Goal: Information Seeking & Learning: Learn about a topic

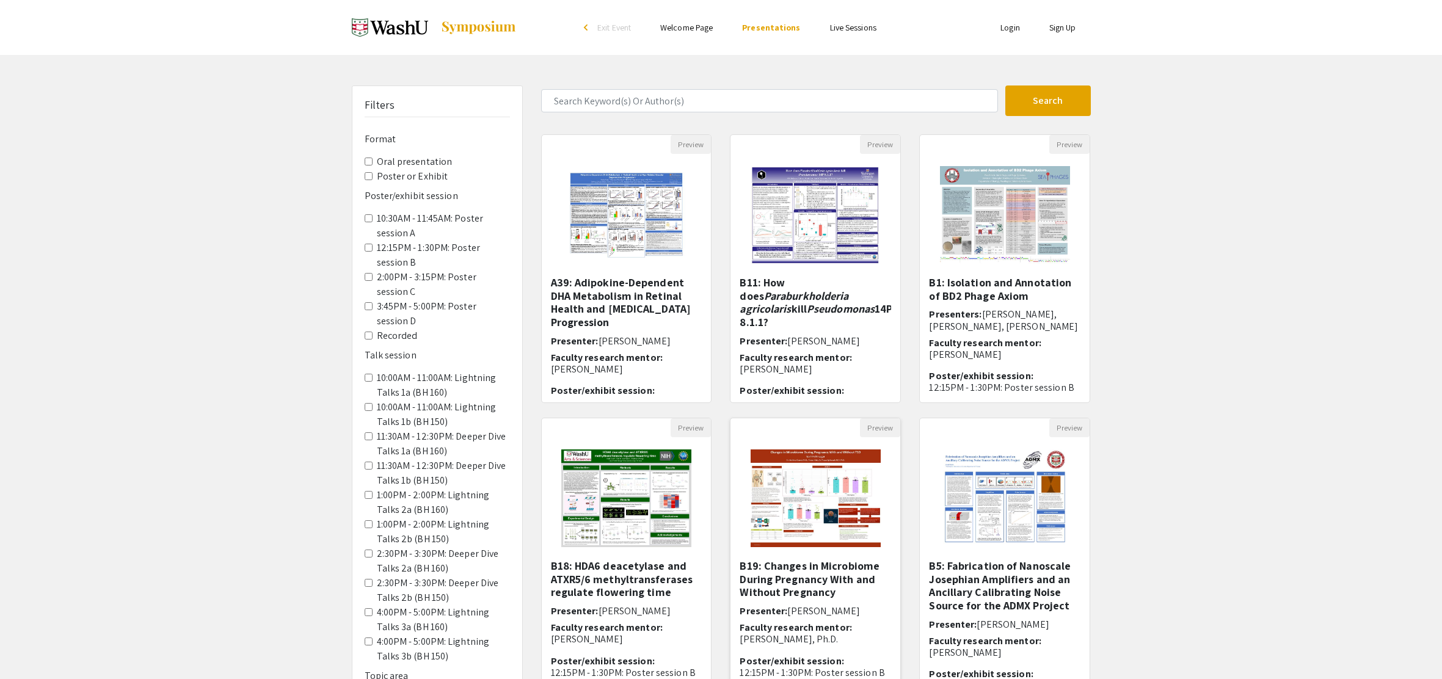
click at [818, 480] on img at bounding box center [815, 498] width 154 height 122
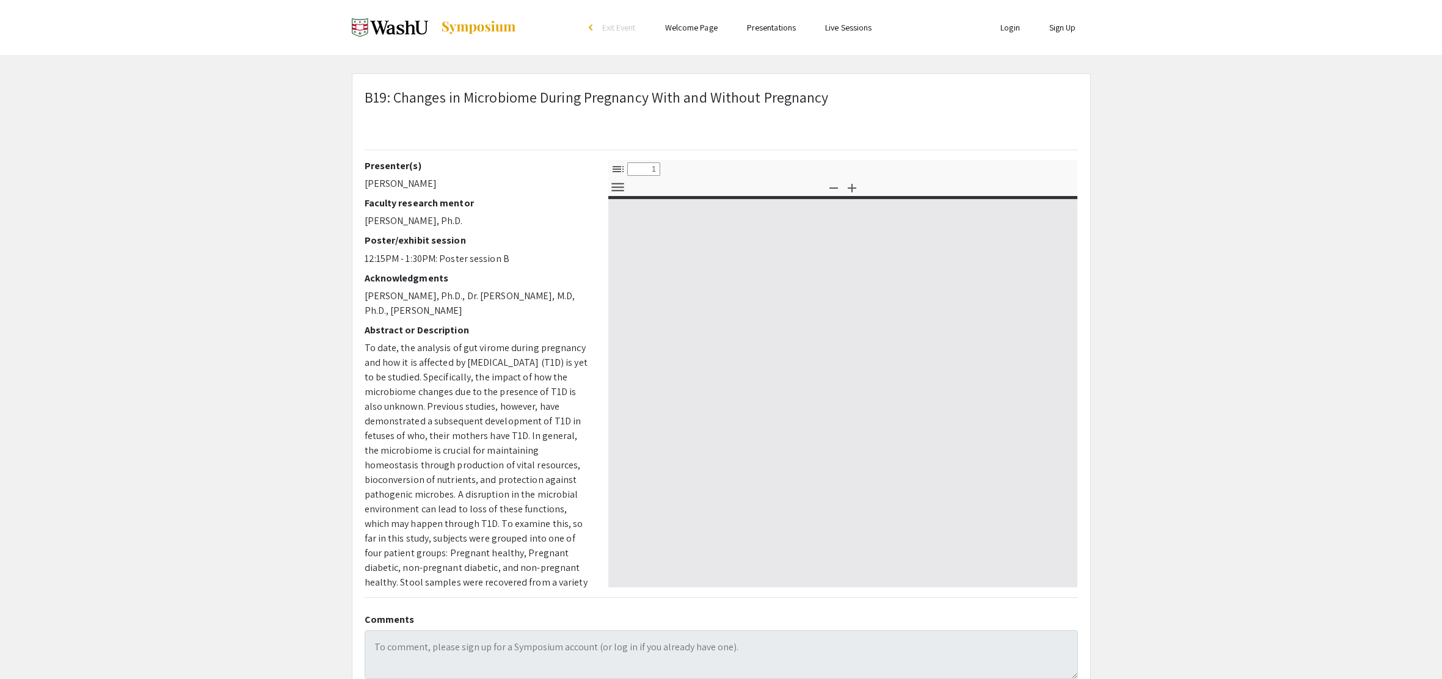
select select "custom"
type input "0"
select select "custom"
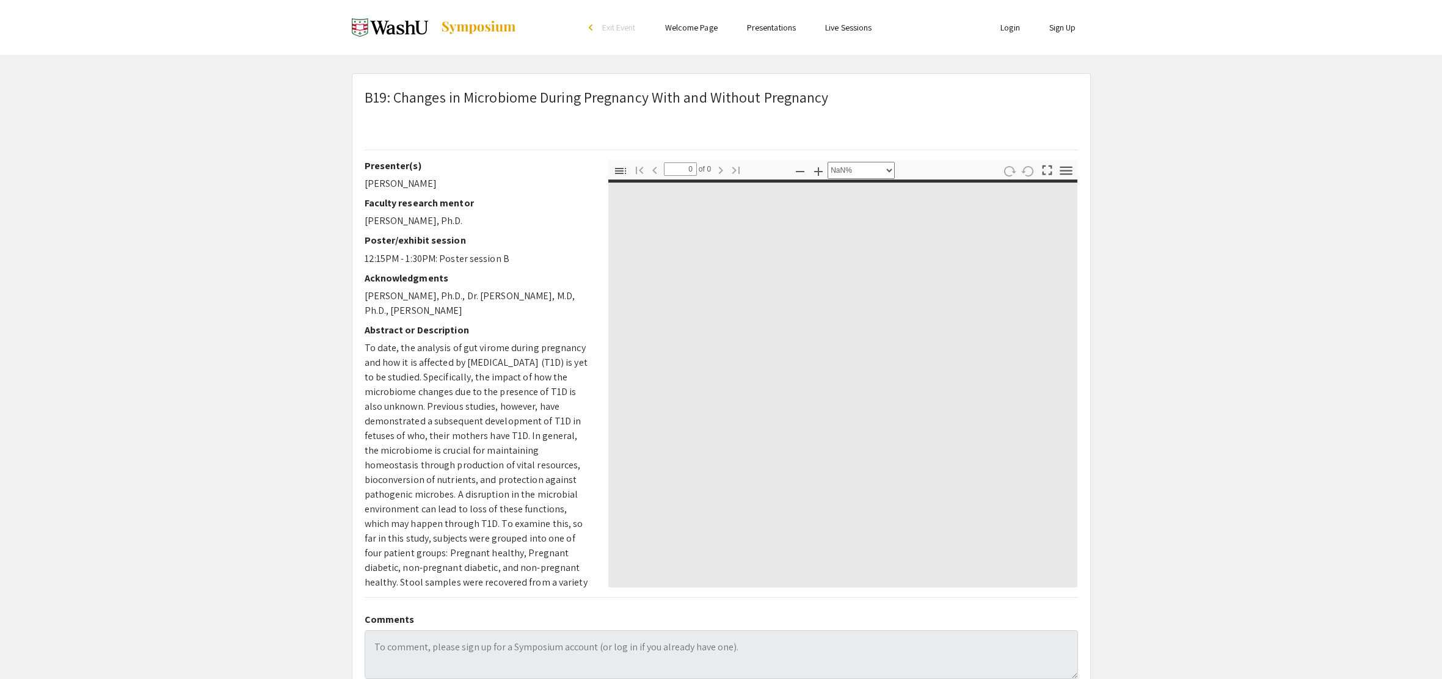
type input "1"
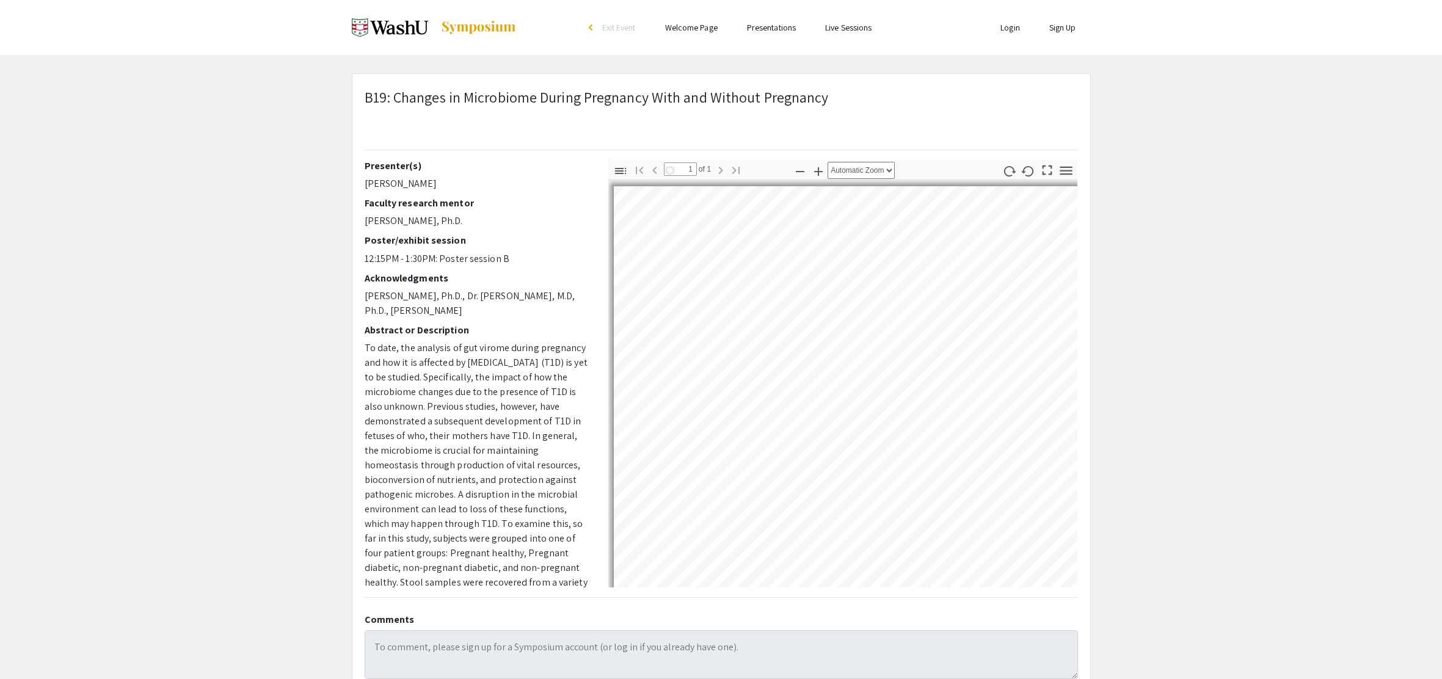
select select "auto"
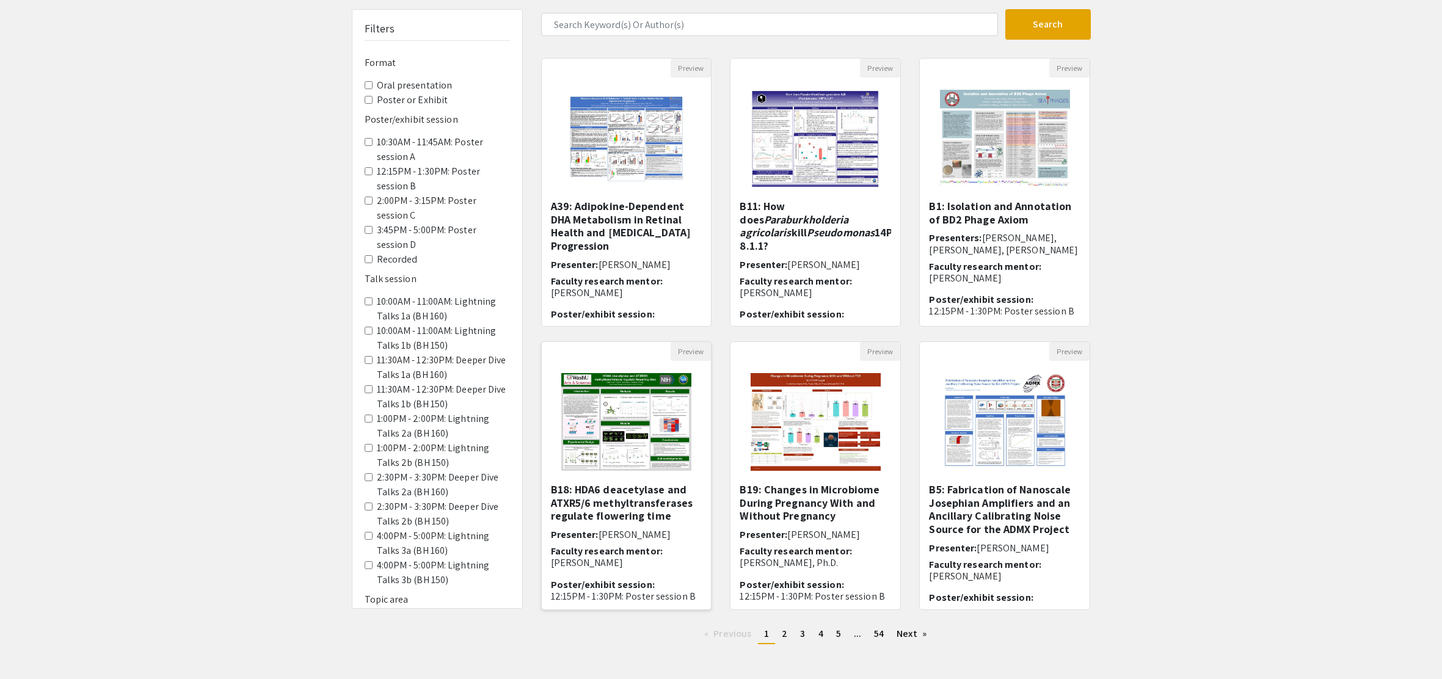
scroll to position [131, 0]
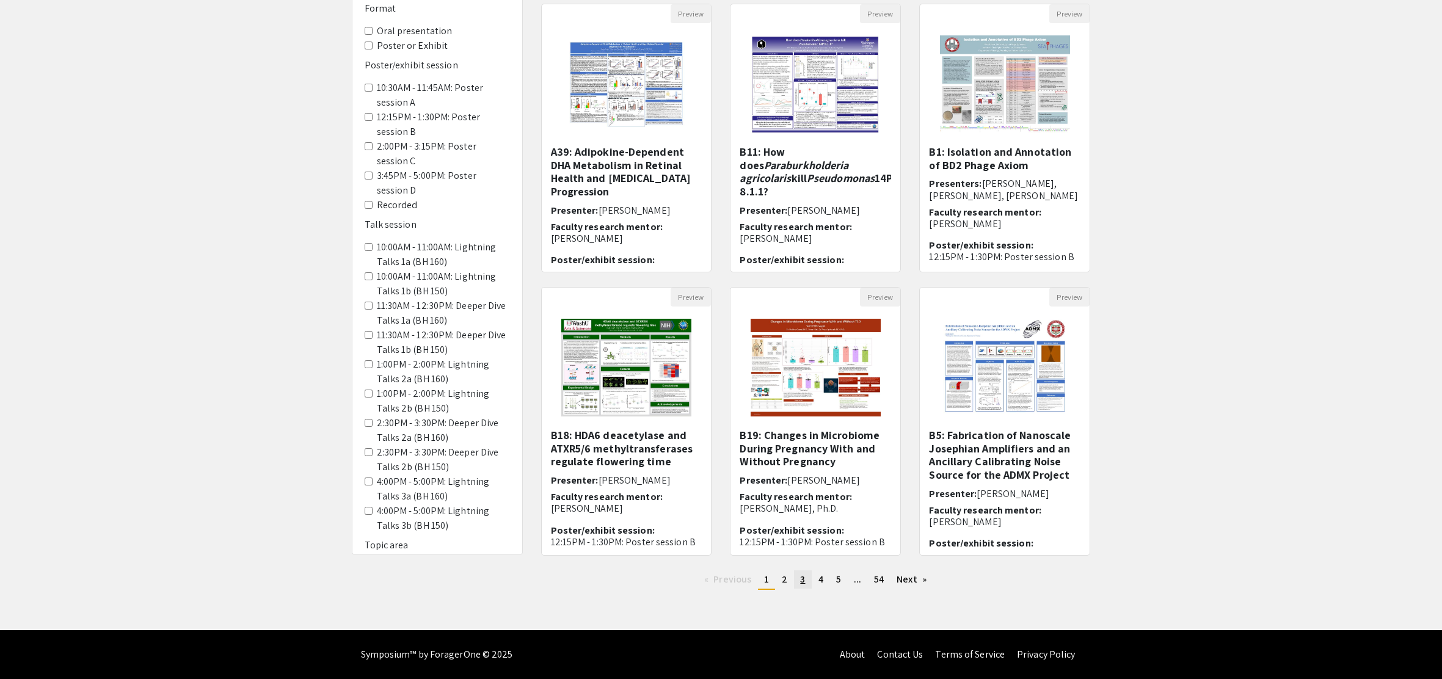
click at [798, 579] on link "page 3" at bounding box center [802, 579] width 17 height 18
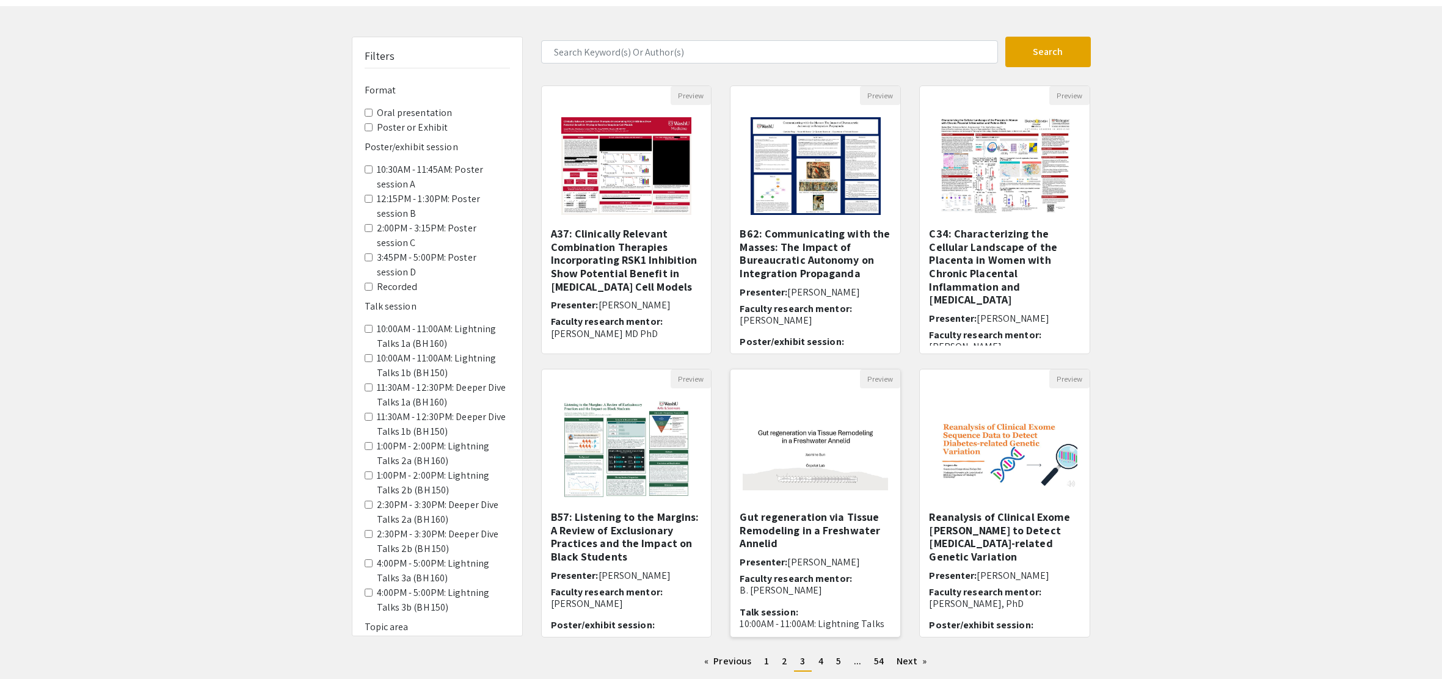
scroll to position [50, 0]
click at [818, 664] on span "4" at bounding box center [820, 659] width 5 height 13
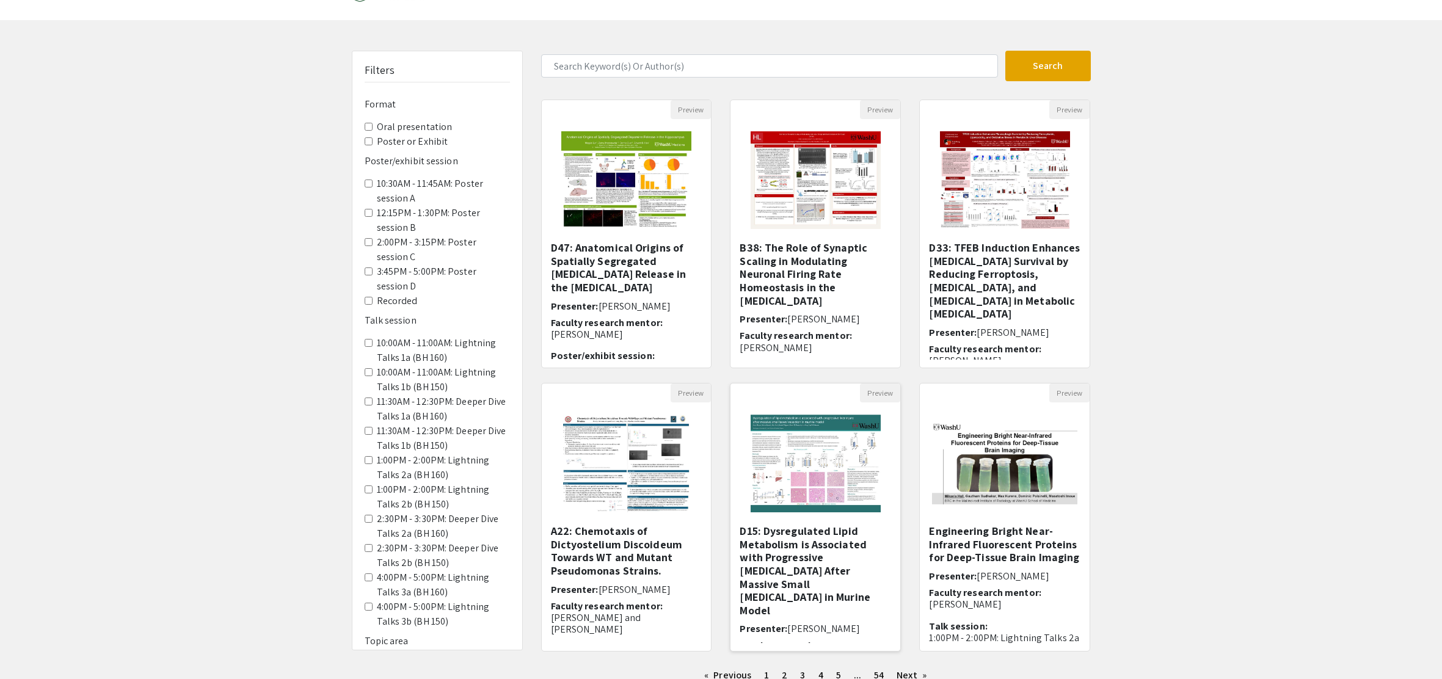
scroll to position [131, 0]
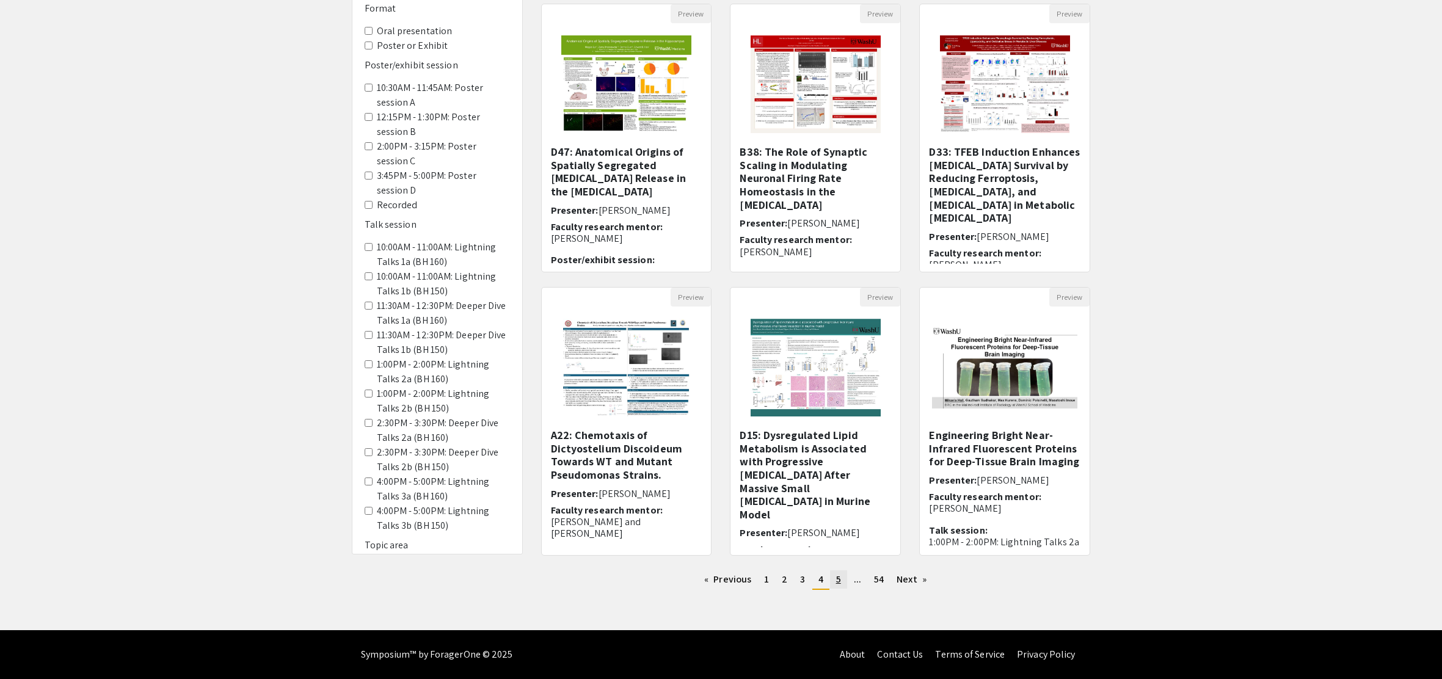
click at [843, 578] on link "page 5" at bounding box center [838, 579] width 17 height 18
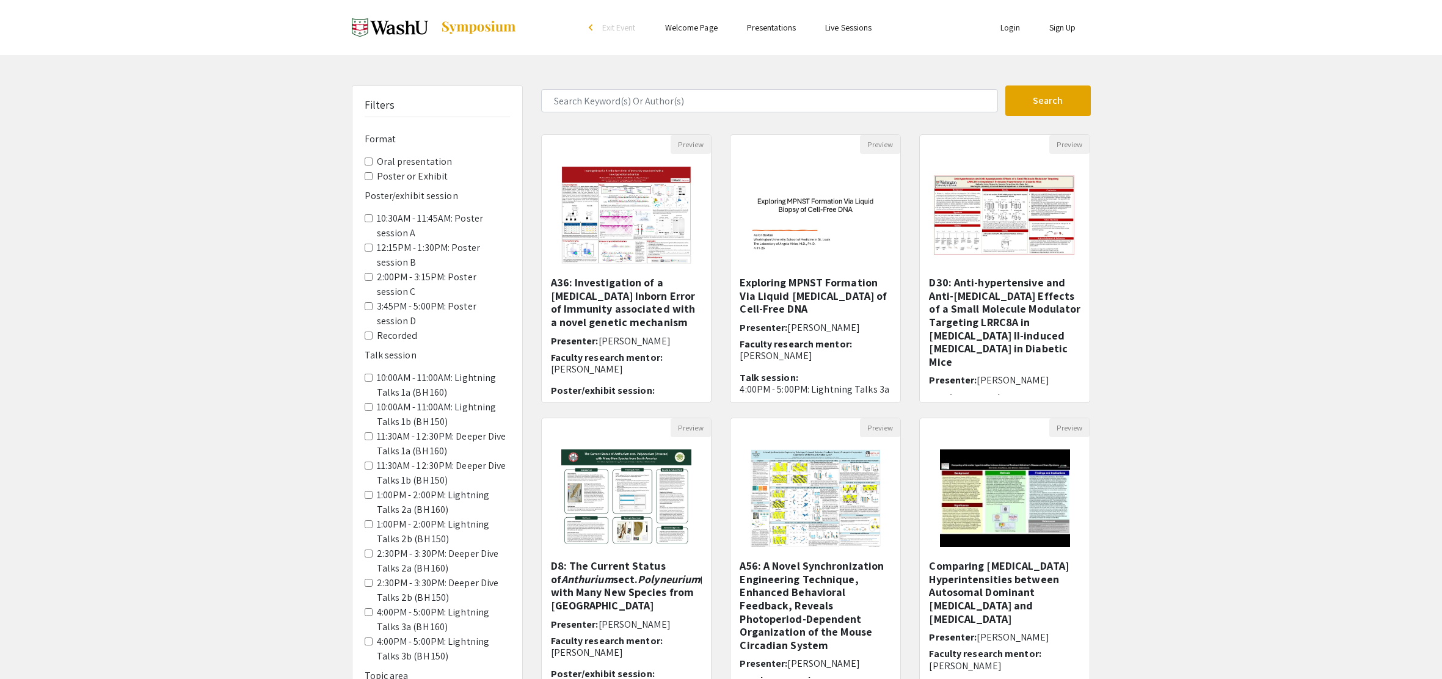
scroll to position [16, 0]
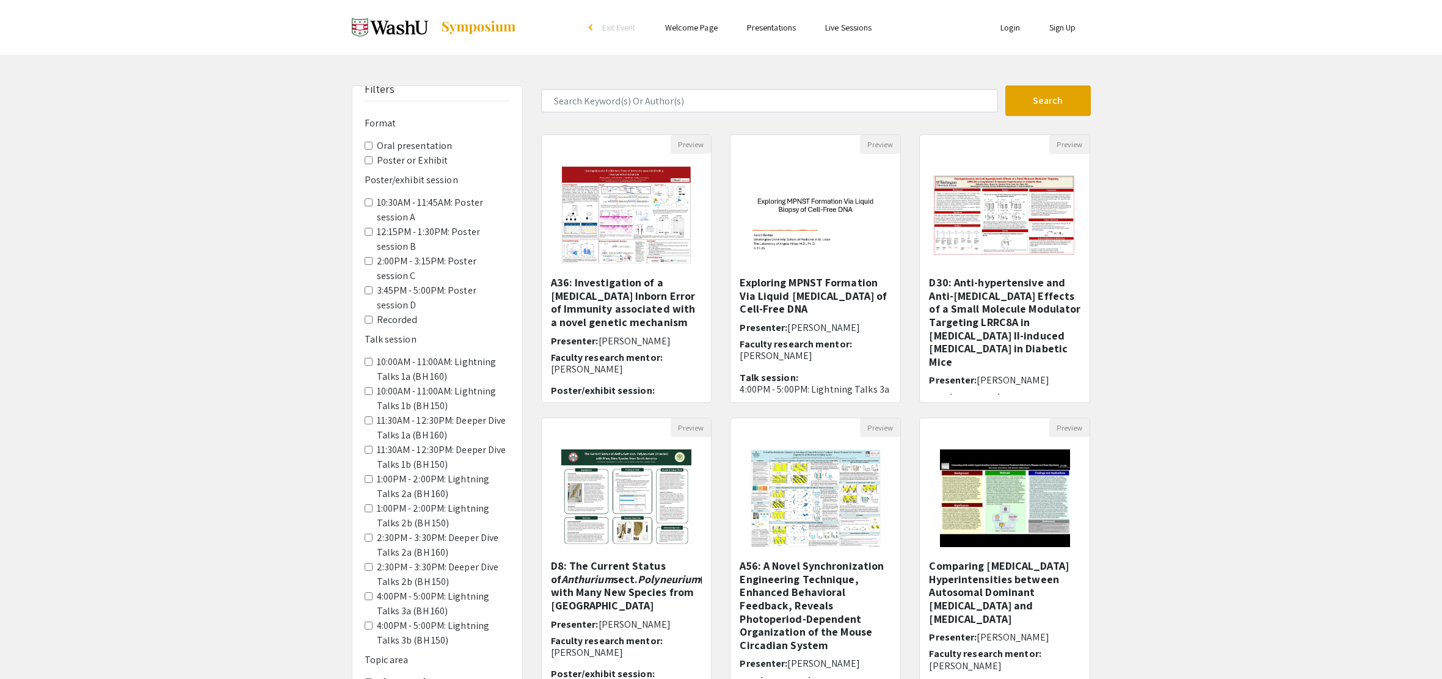
click at [369, 568] on 150\) "2:30PM - 3:30PM: Deeper Dive Talks 2b (BH 150)" at bounding box center [369, 567] width 8 height 8
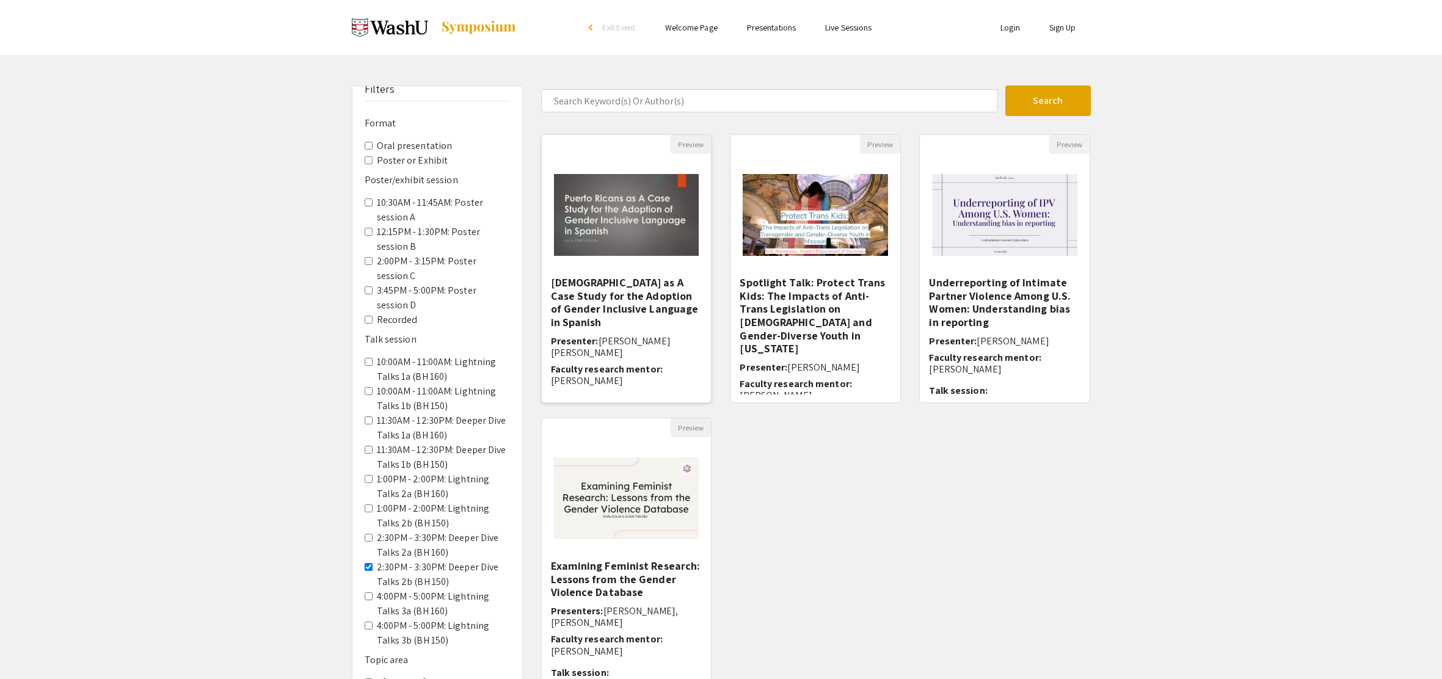
click at [639, 231] on img "Open Presentation <p>Puerto Ricans as A Case Study for the Adoption of Gender I…" at bounding box center [627, 215] width 170 height 106
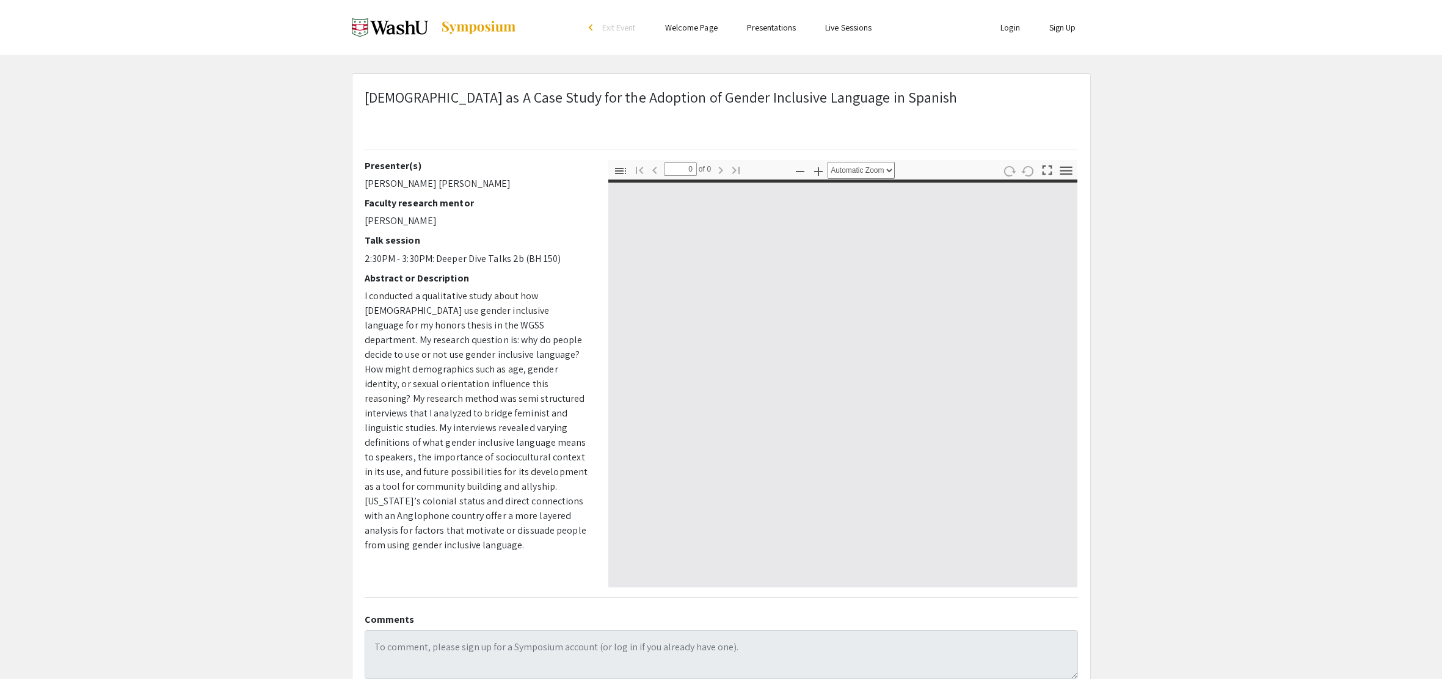
select select "custom"
type input "1"
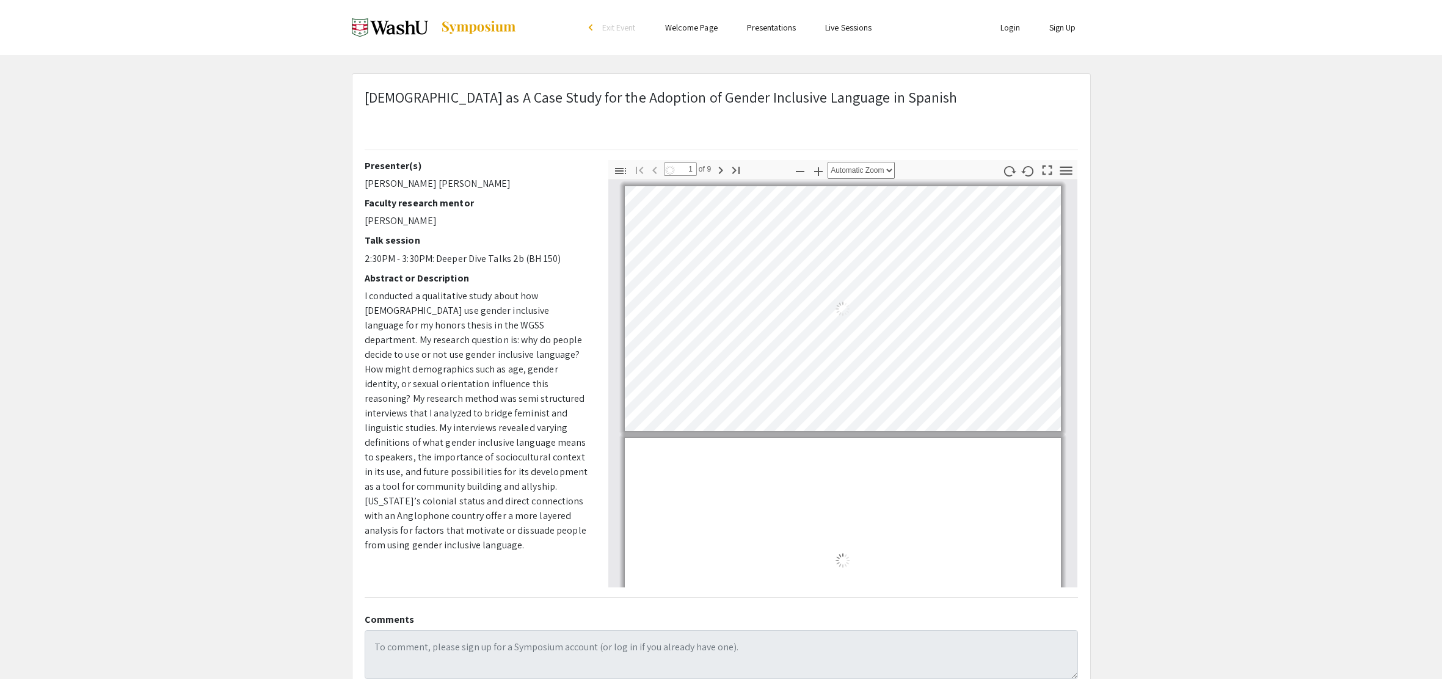
select select "auto"
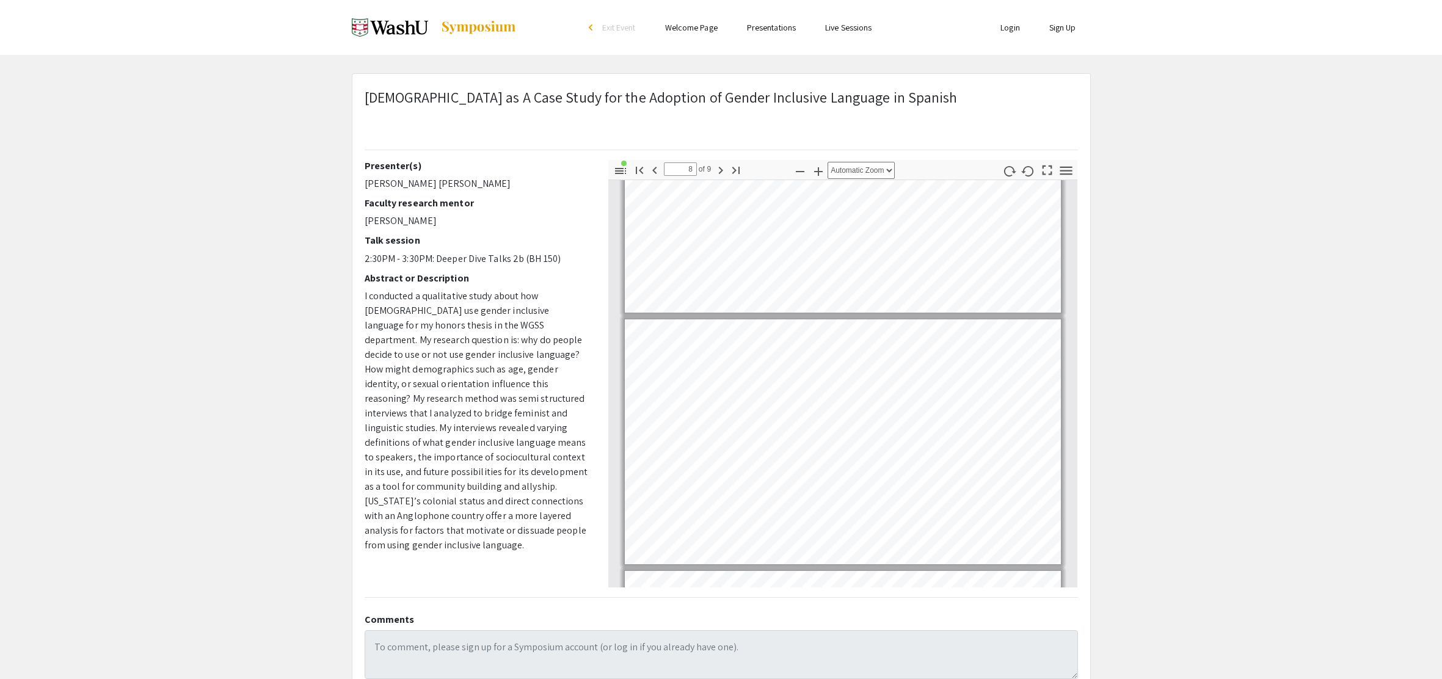
scroll to position [1862, 0]
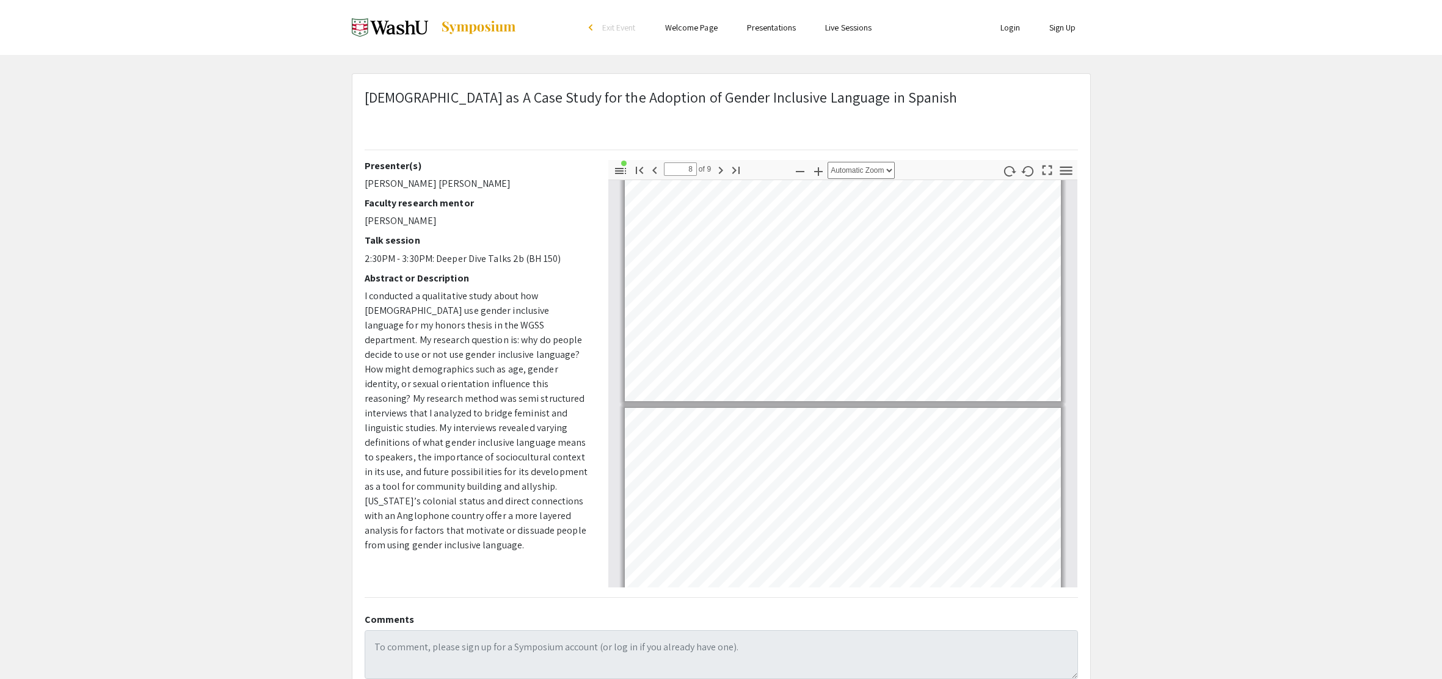
type input "9"
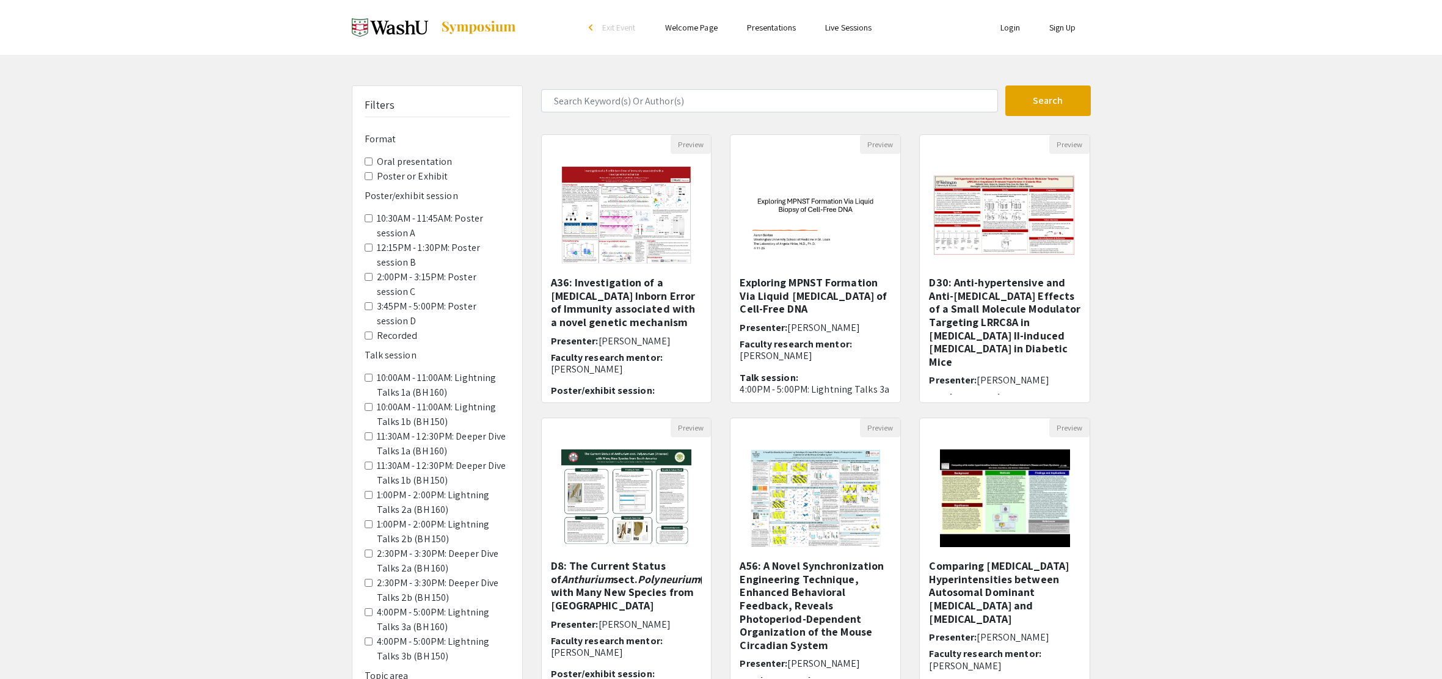
click at [219, 266] on div "Filters Format Oral presentation Poster or Exhibit Poster/exhibit session 10:30…" at bounding box center [721, 407] width 1442 height 645
click at [836, 228] on img "Open Presentation <p>Exploring MPNST Formation Via Liquid Biopsy of Cell-Free D…" at bounding box center [815, 215] width 170 height 106
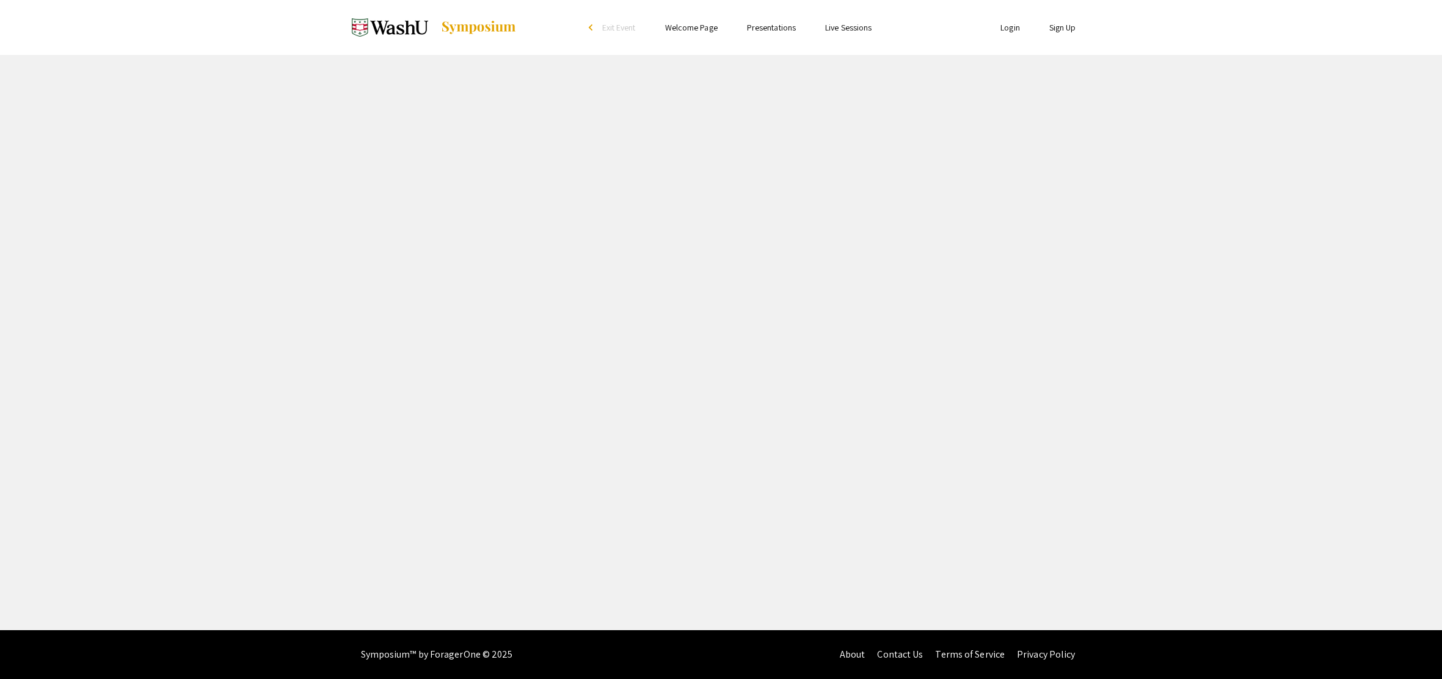
select select "custom"
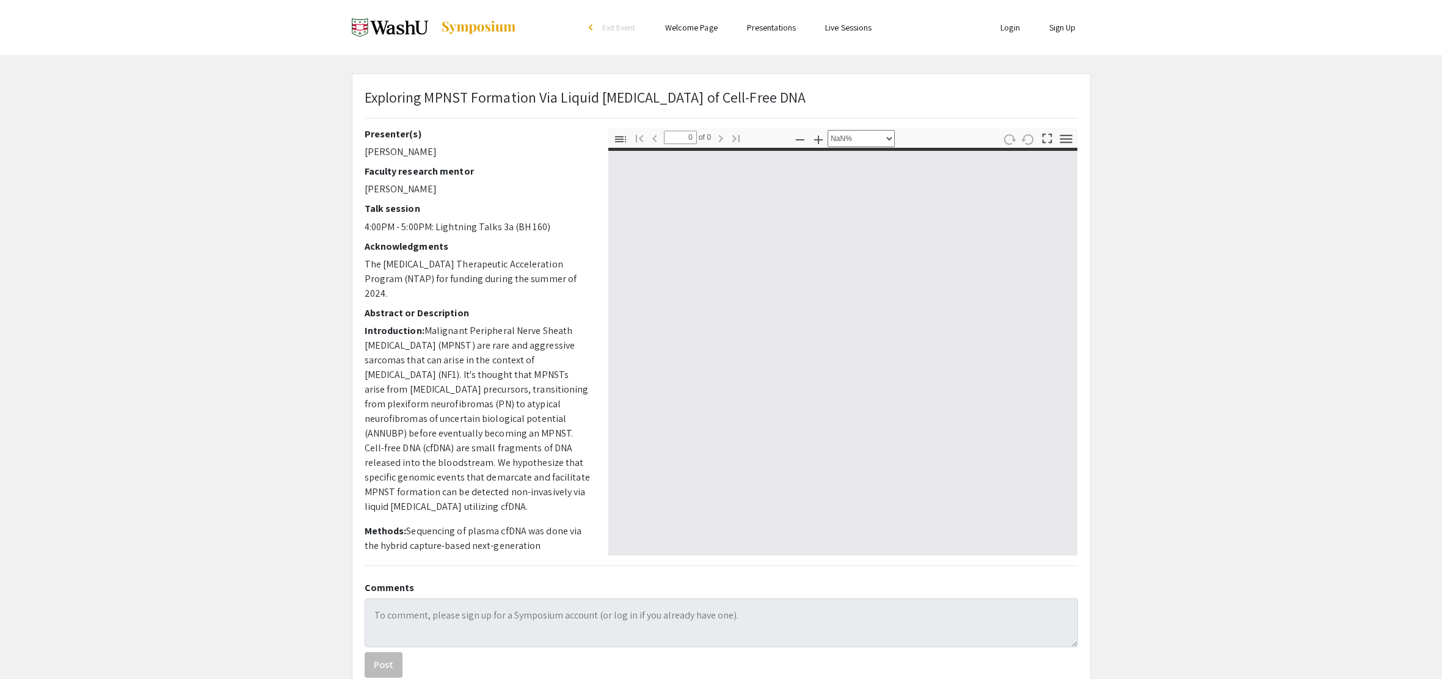
type input "1"
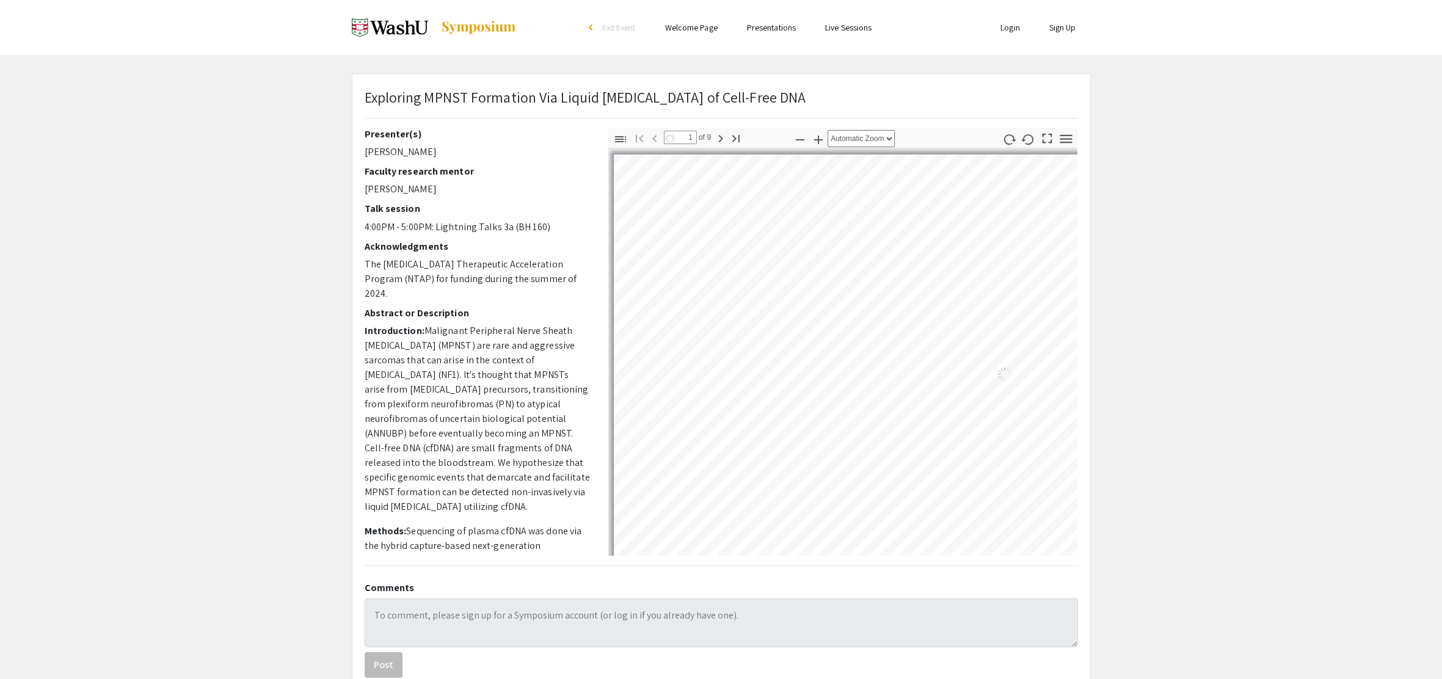
select select "auto"
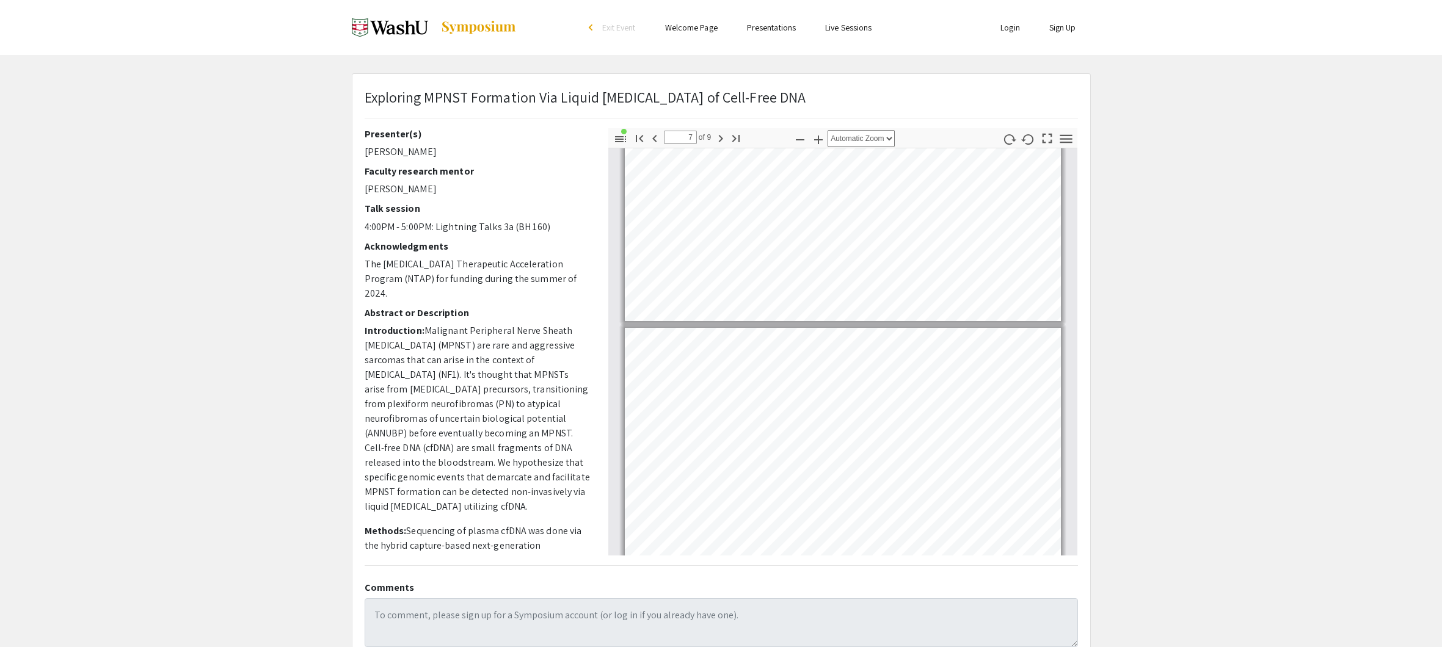
scroll to position [1363, 0]
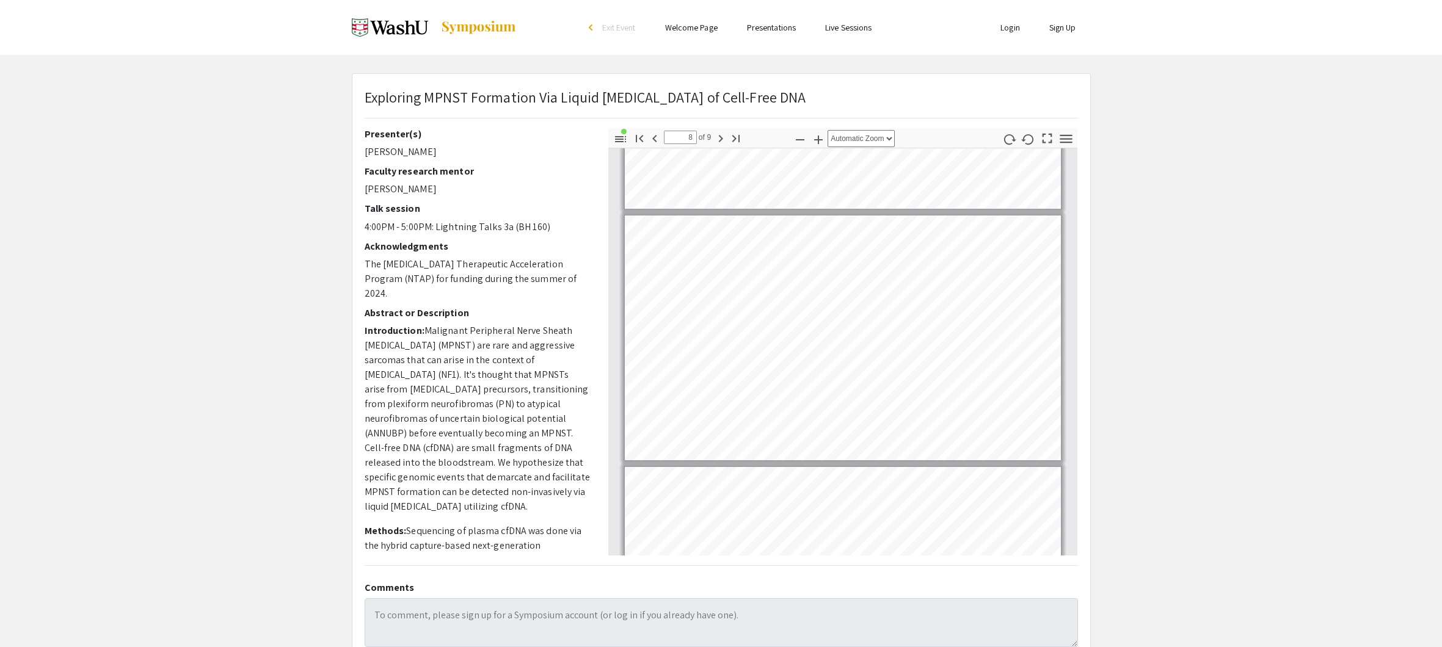
type input "9"
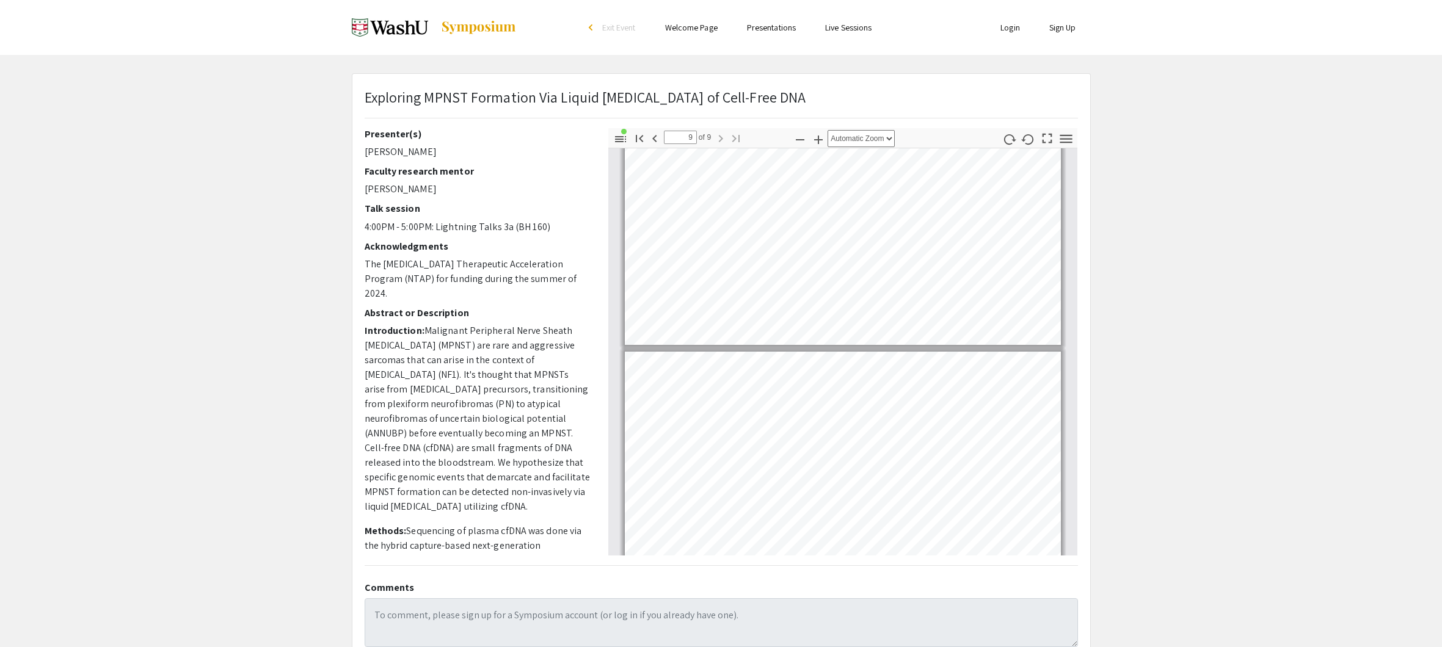
click at [316, 229] on app-presentation "Exploring MPNST Formation Via Liquid [MEDICAL_DATA] of Cell-Free DNA Presenter(…" at bounding box center [721, 381] width 1442 height 617
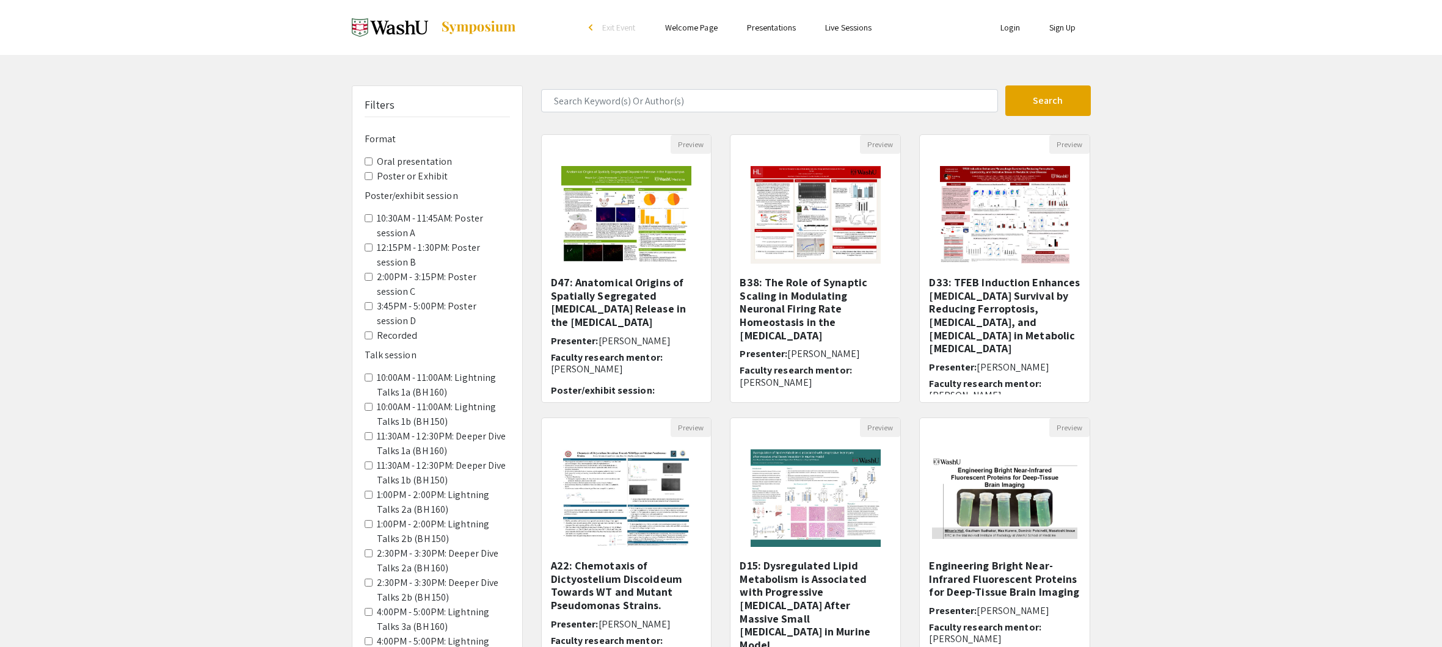
scroll to position [131, 0]
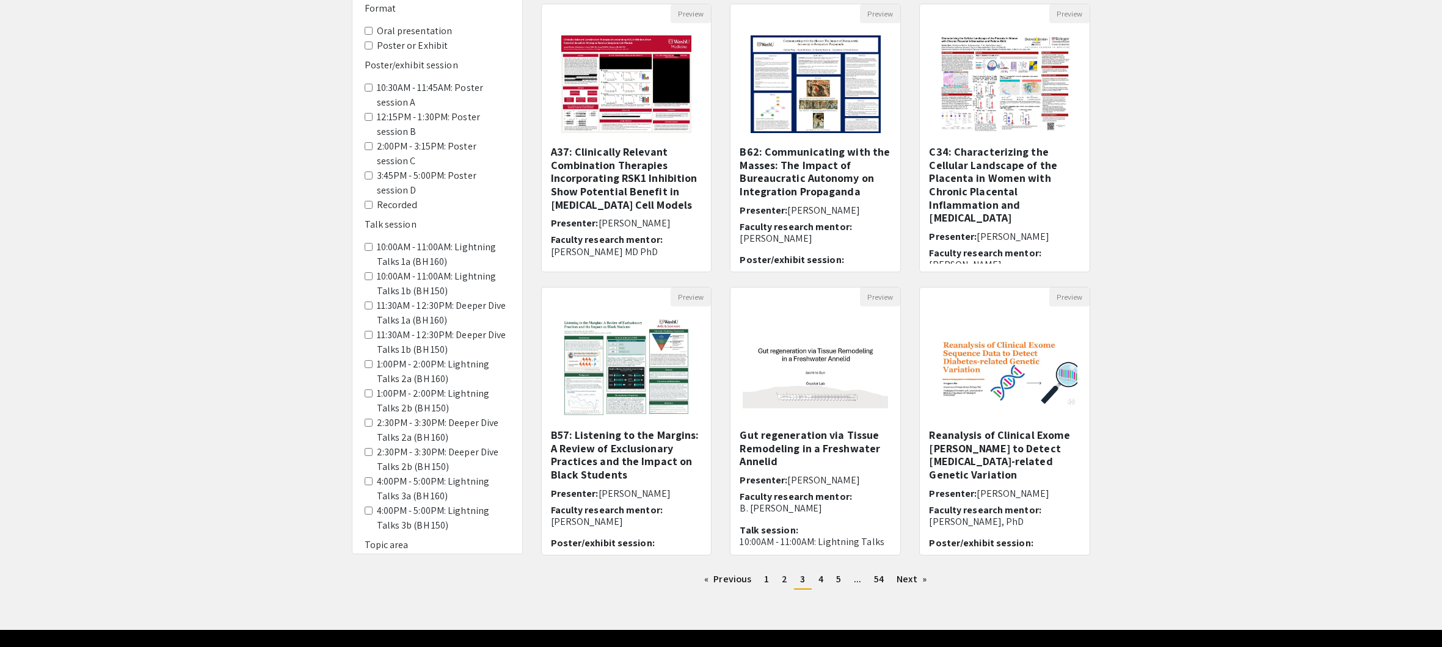
scroll to position [50, 0]
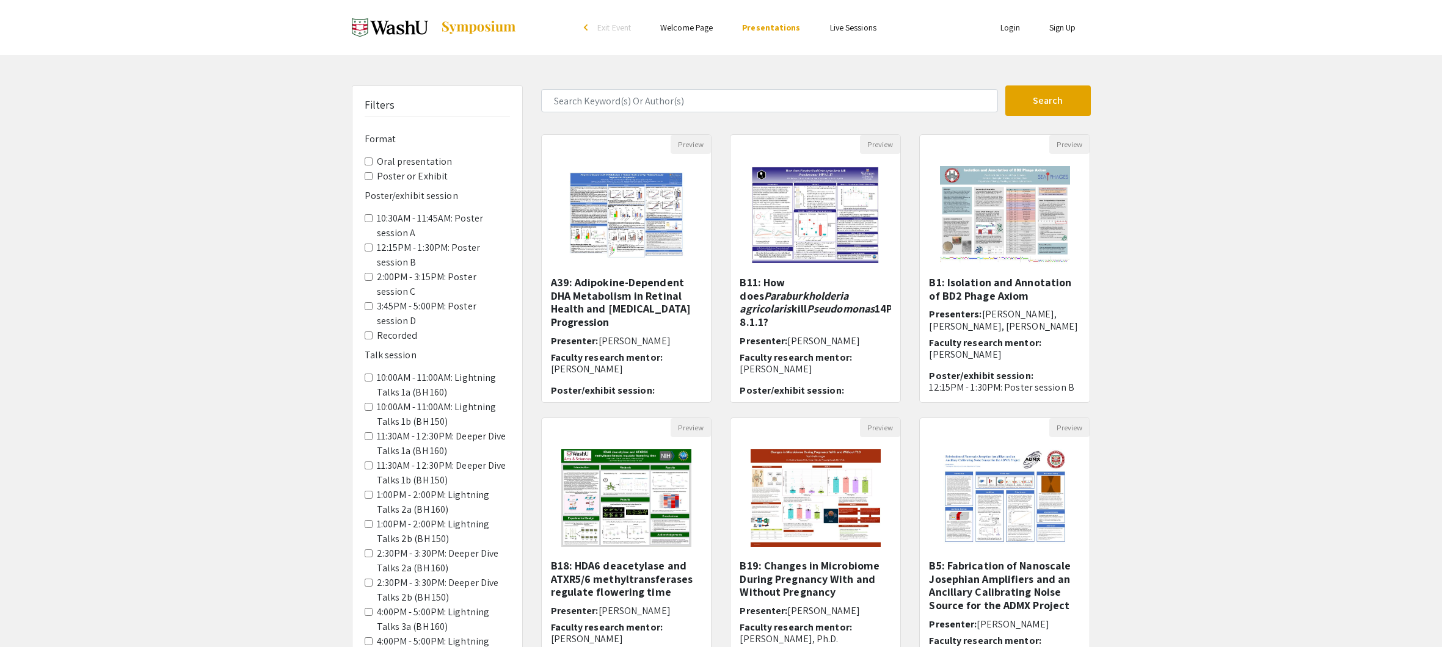
click at [482, 25] on img at bounding box center [478, 27] width 76 height 15
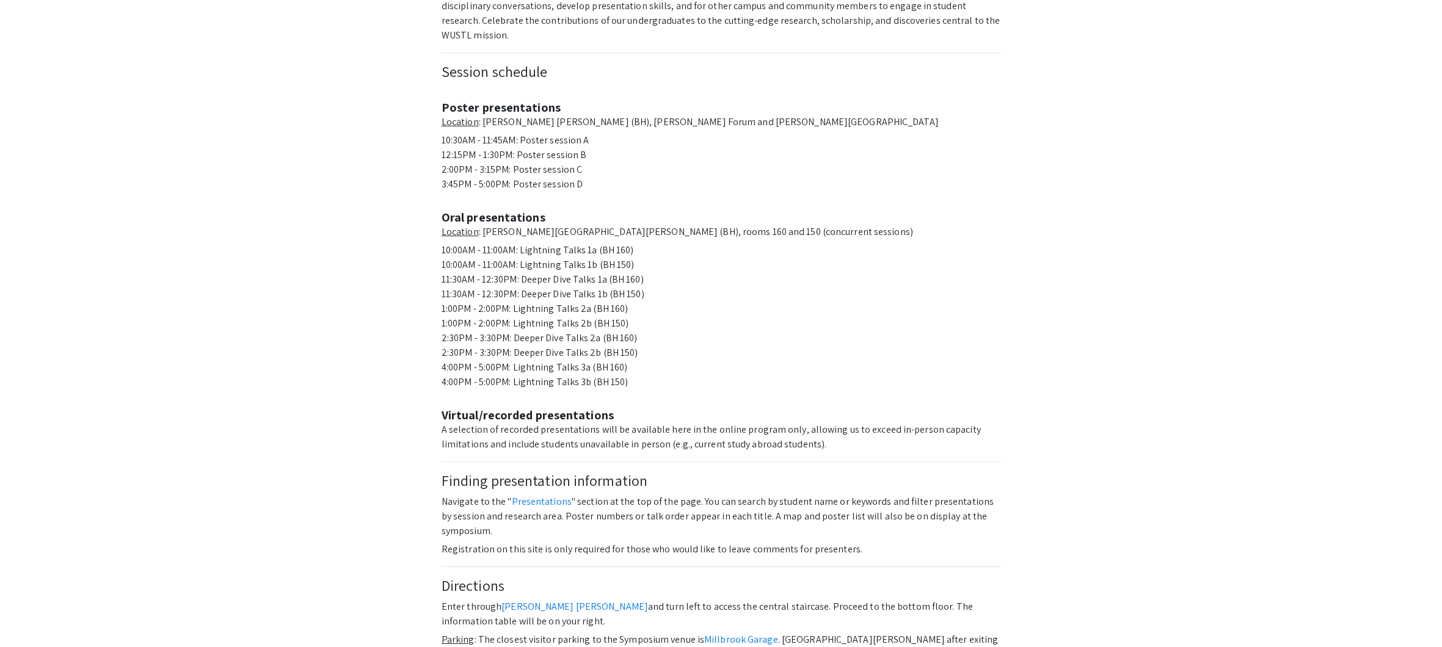
scroll to position [725, 0]
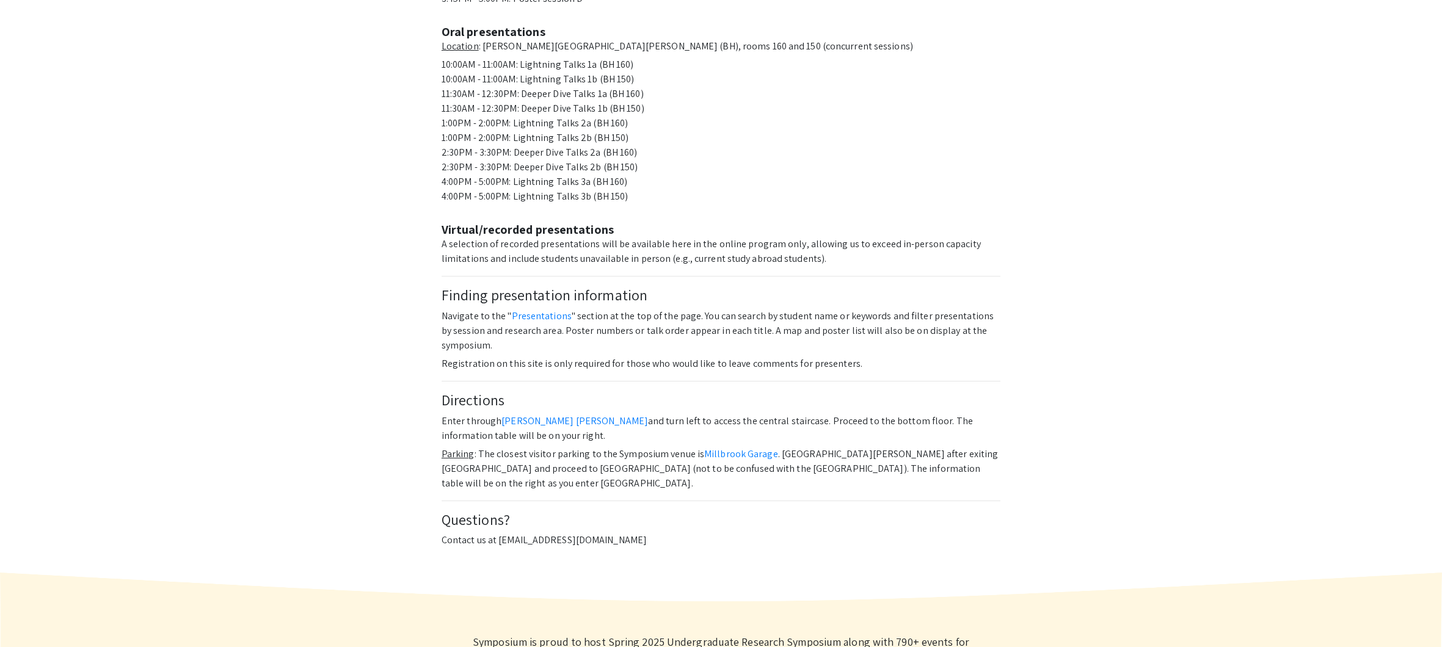
drag, startPoint x: 335, startPoint y: 327, endPoint x: 356, endPoint y: 163, distance: 165.5
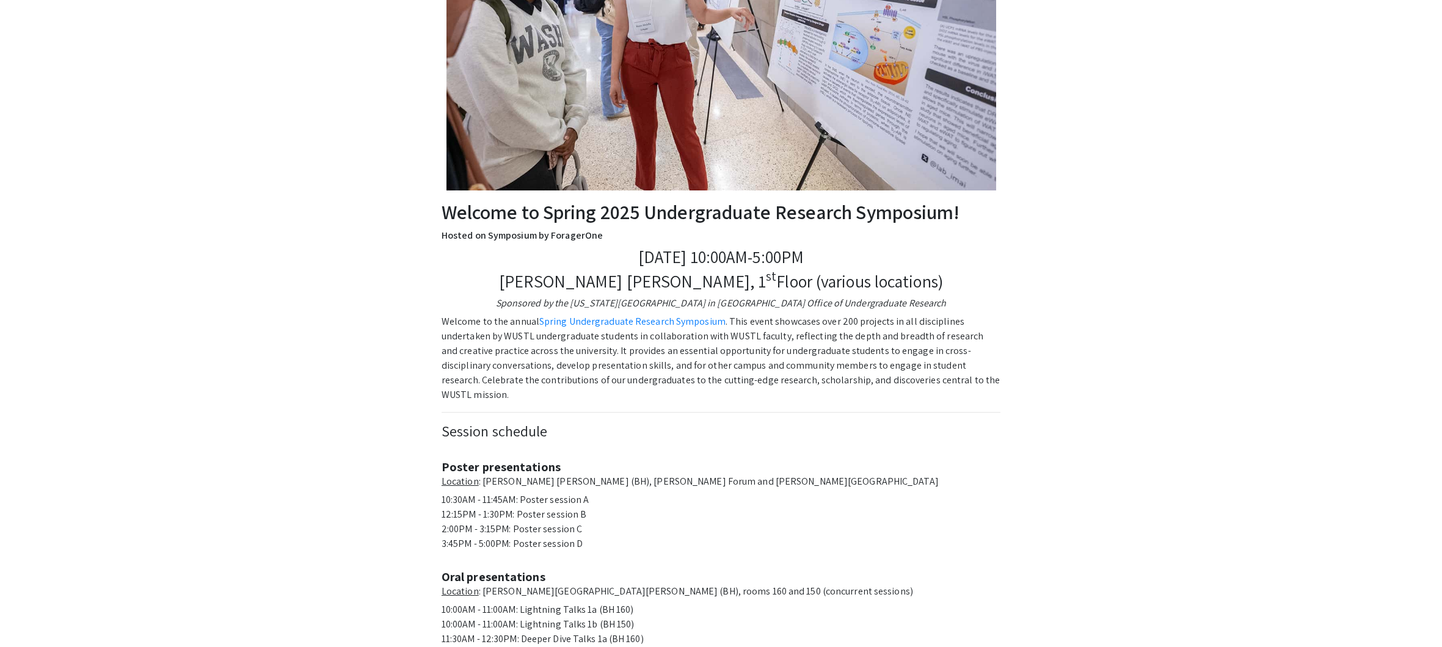
scroll to position [0, 0]
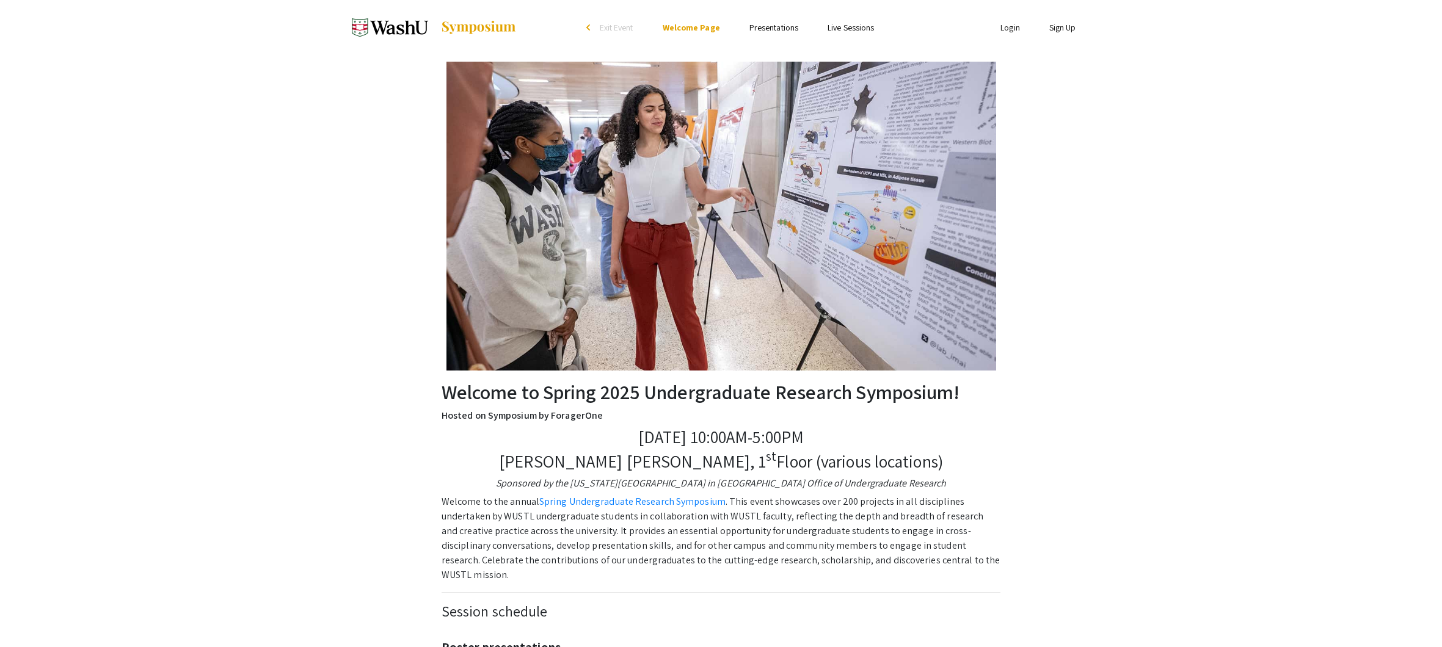
click at [402, 26] on img at bounding box center [390, 27] width 76 height 31
click at [493, 27] on img at bounding box center [478, 27] width 76 height 15
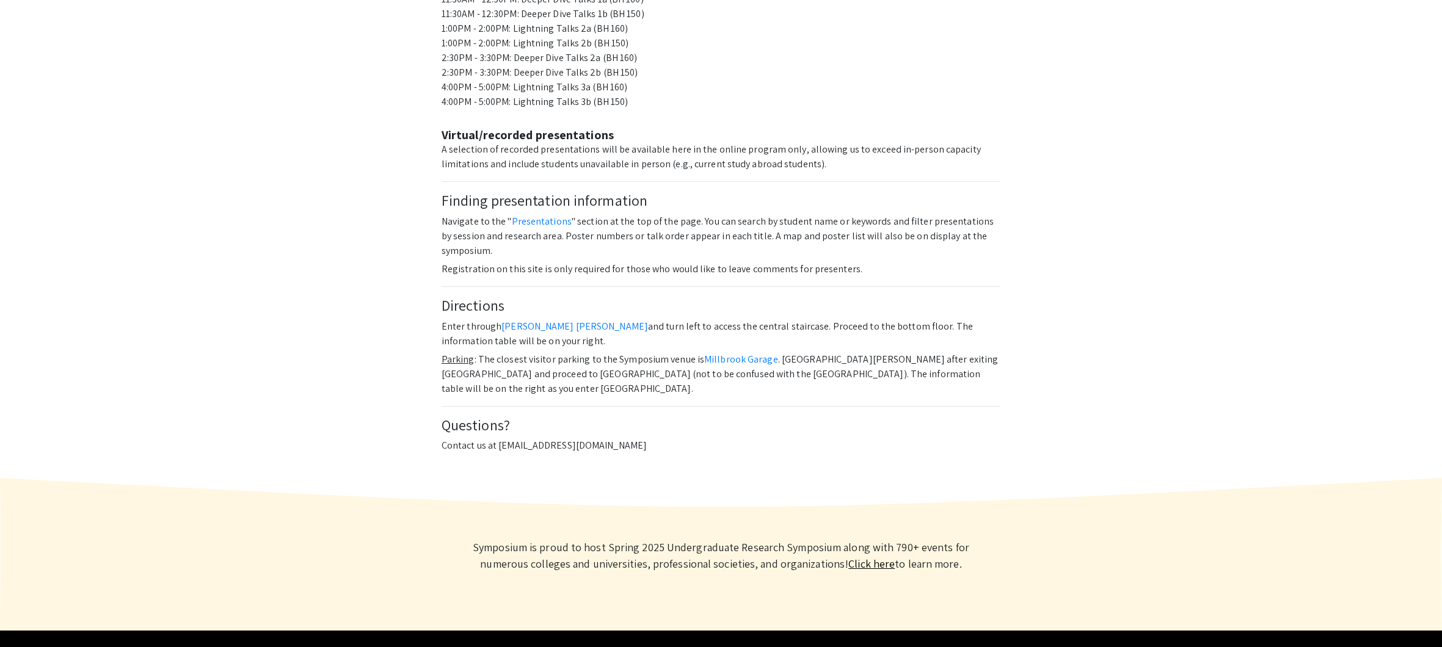
scroll to position [823, 0]
